Goal: Task Accomplishment & Management: Manage account settings

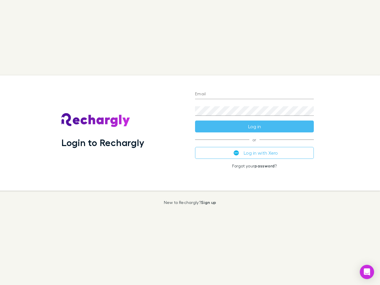
click at [190, 142] on div "Login to Rechargly" at bounding box center [124, 132] width 134 height 115
click at [254, 94] on input "Email" at bounding box center [254, 94] width 119 height 9
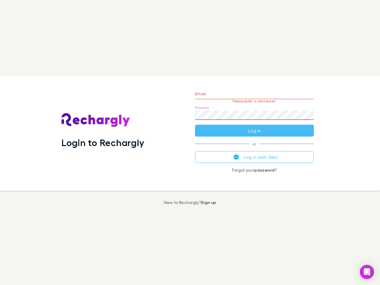
click at [254, 126] on form "Email Please enter a valid email. Password Log in" at bounding box center [254, 111] width 119 height 52
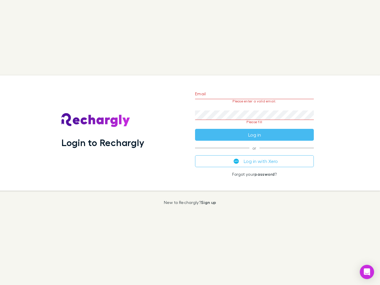
click at [254, 153] on div "Email Please enter a valid email. Password Please fill Log in or Log in with Xe…" at bounding box center [254, 132] width 128 height 115
click at [367, 272] on icon "Open Intercom Messenger" at bounding box center [367, 271] width 6 height 7
